Goal: Transaction & Acquisition: Purchase product/service

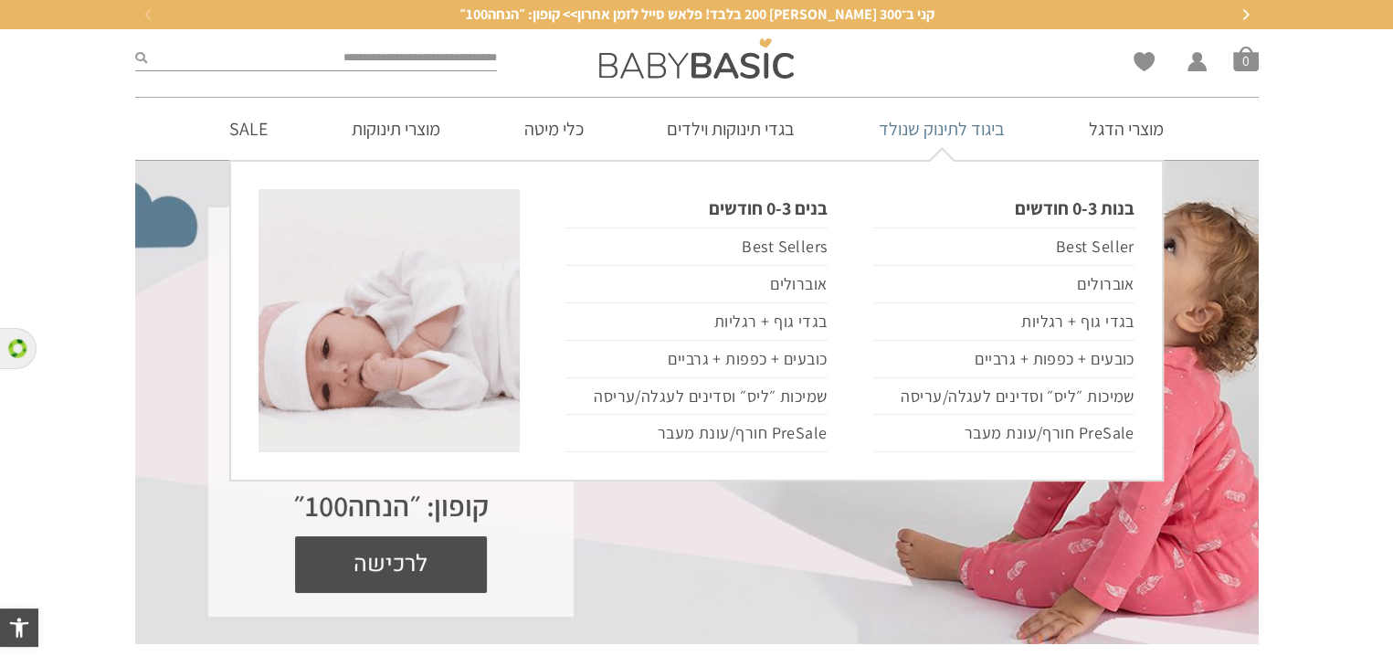
click at [974, 119] on link "ביגוד לתינוק שנולד" at bounding box center [942, 129] width 181 height 62
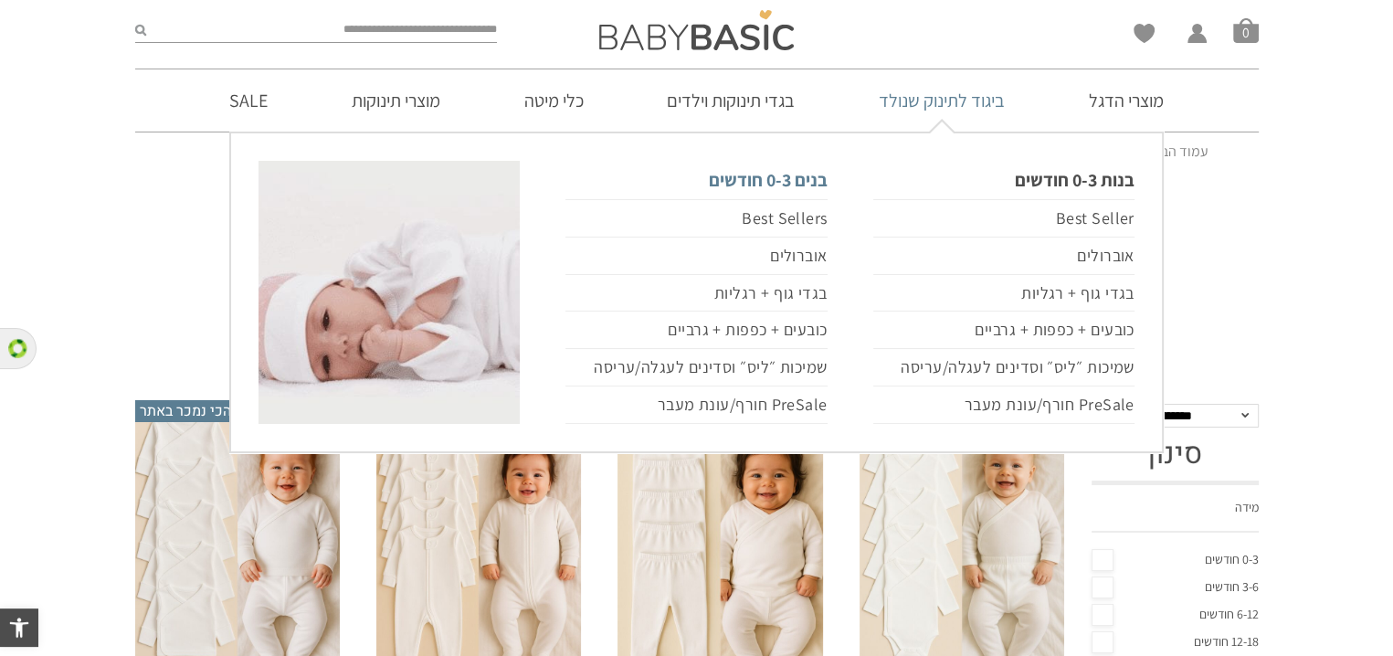
click at [808, 179] on ul "בנות 0-3 חודשים Best Seller אוברולים בגדי גוף + רגליות כובעים + כפפות + גרביים …" at bounding box center [696, 293] width 934 height 322
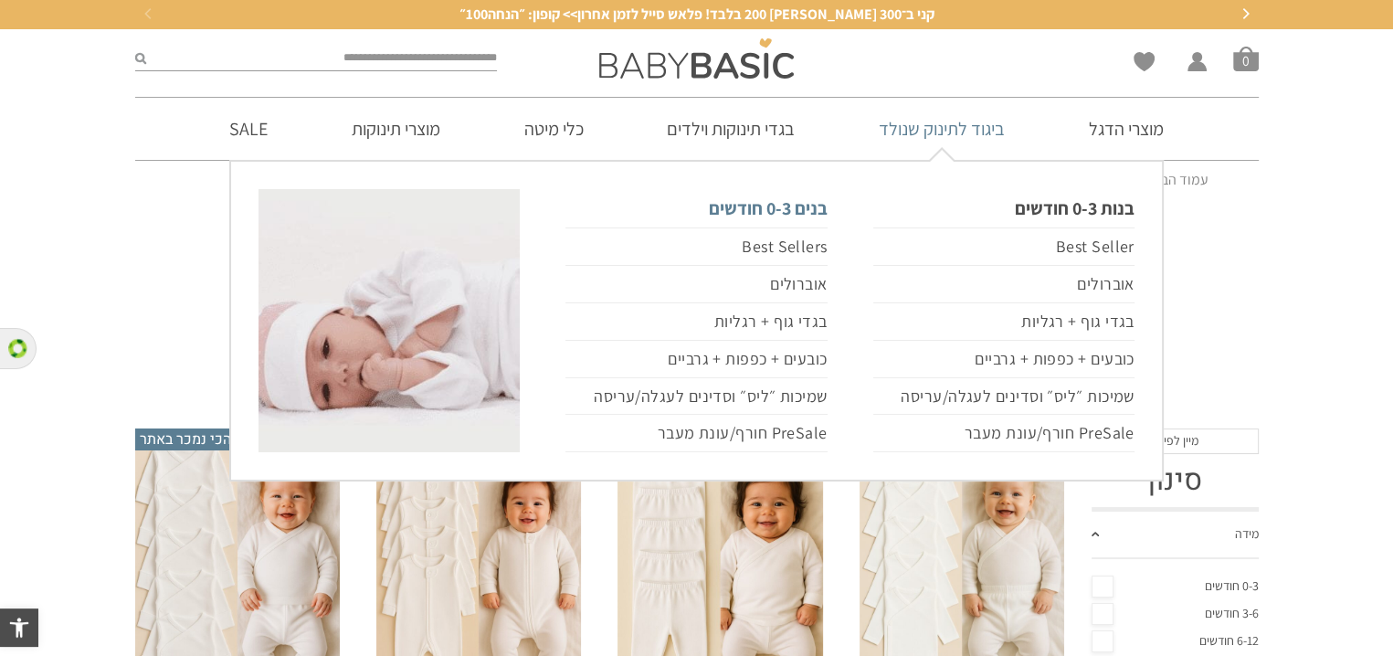
click at [806, 217] on link "בנים 0-3 חודשים" at bounding box center [696, 208] width 261 height 38
click at [804, 204] on link "בנים 0-3 חודשים" at bounding box center [696, 208] width 261 height 38
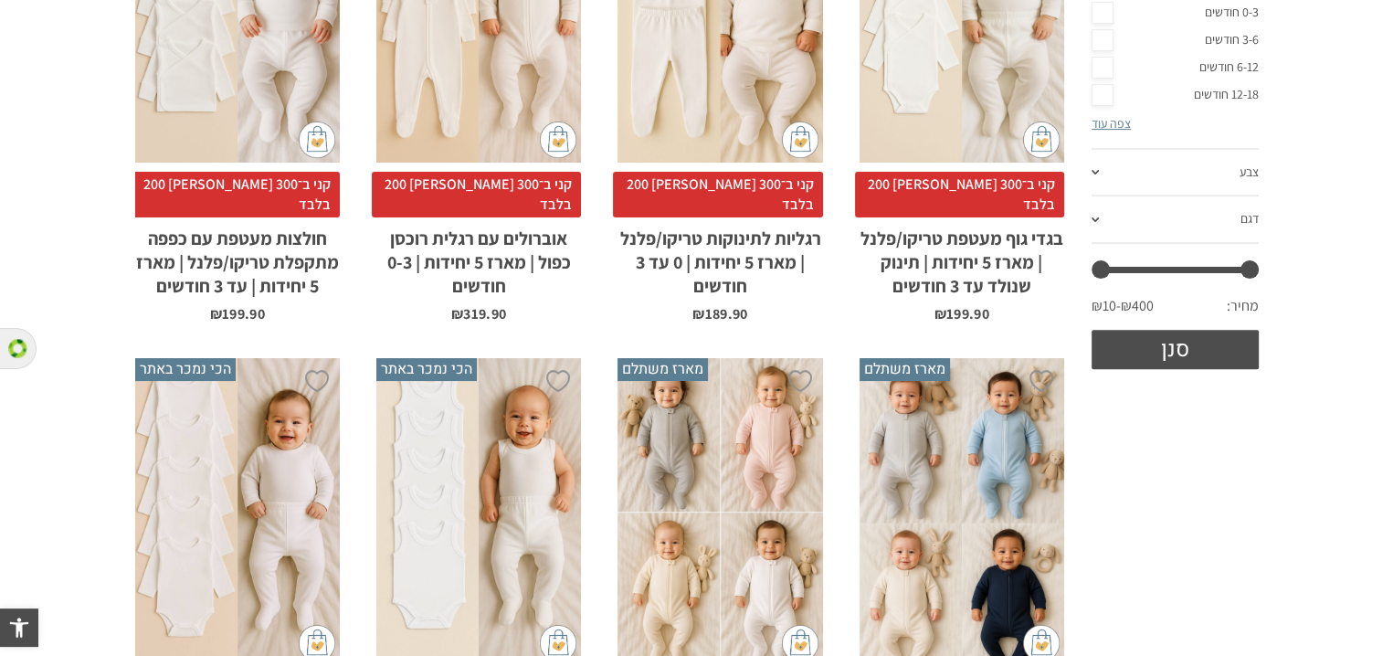
scroll to position [1148, 0]
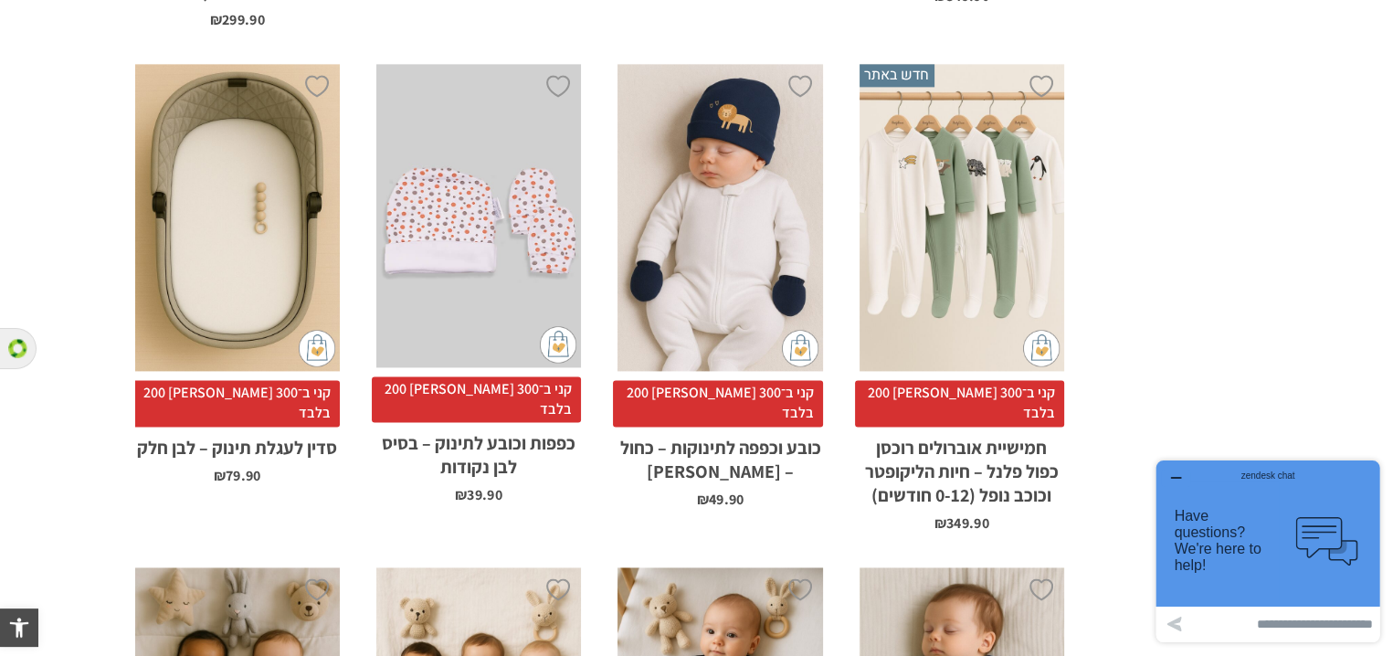
scroll to position [3468, 0]
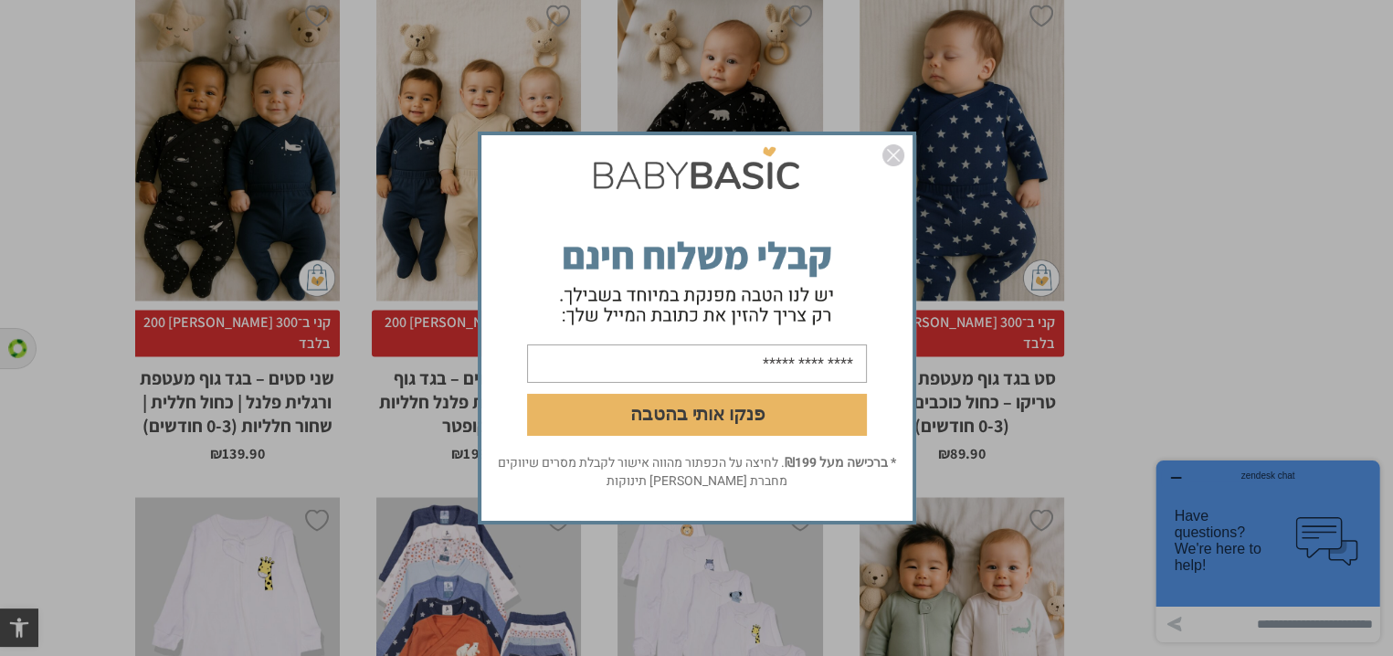
click at [897, 152] on img "סגור" at bounding box center [894, 155] width 22 height 22
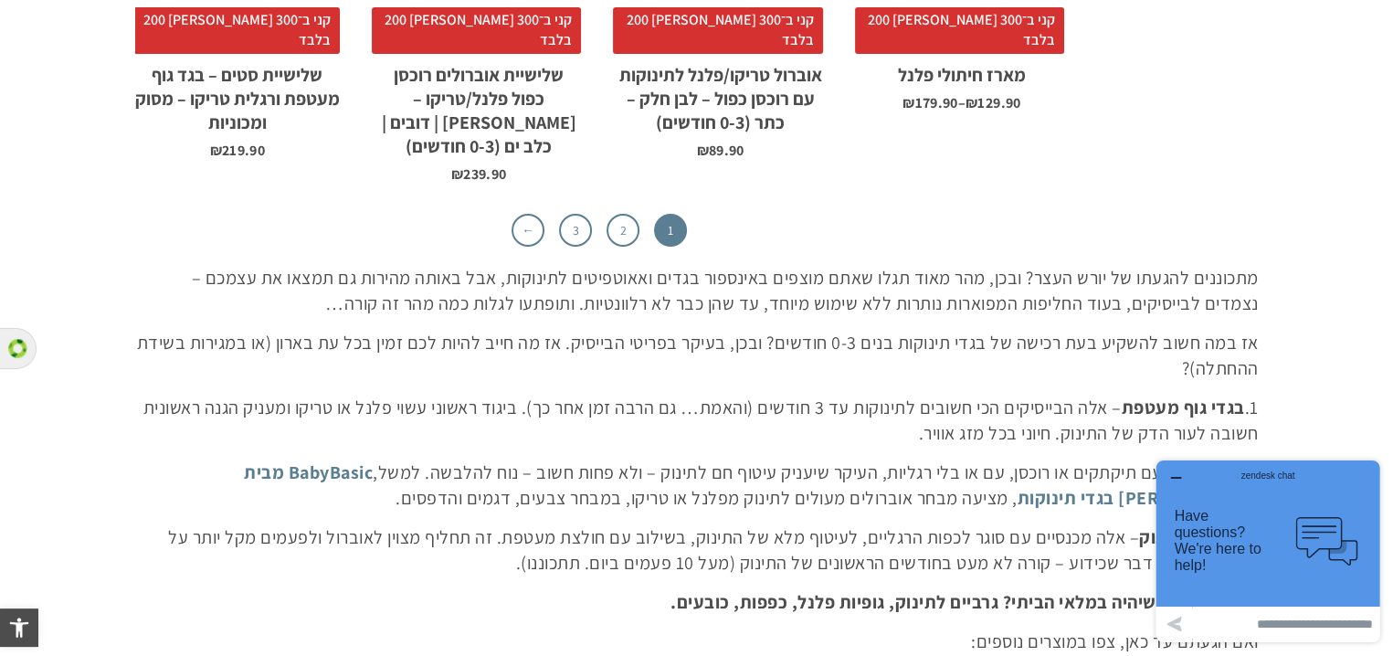
scroll to position [5763, 0]
